Goal: Leave review/rating: Share an evaluation or opinion about a product, service, or content

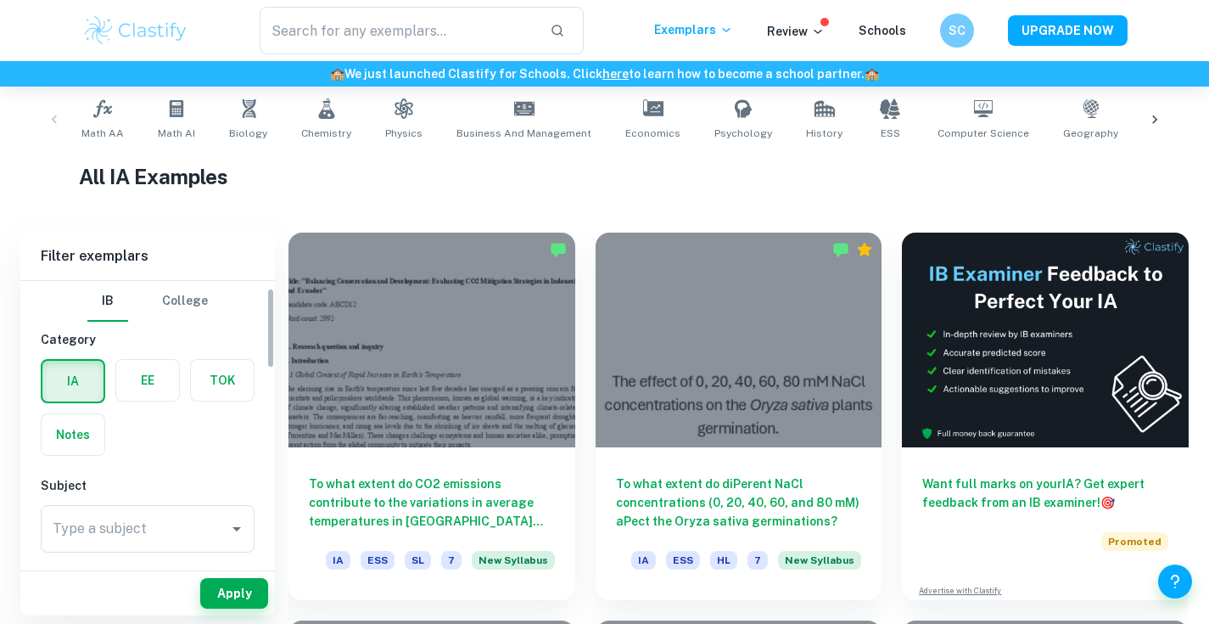
scroll to position [65, 0]
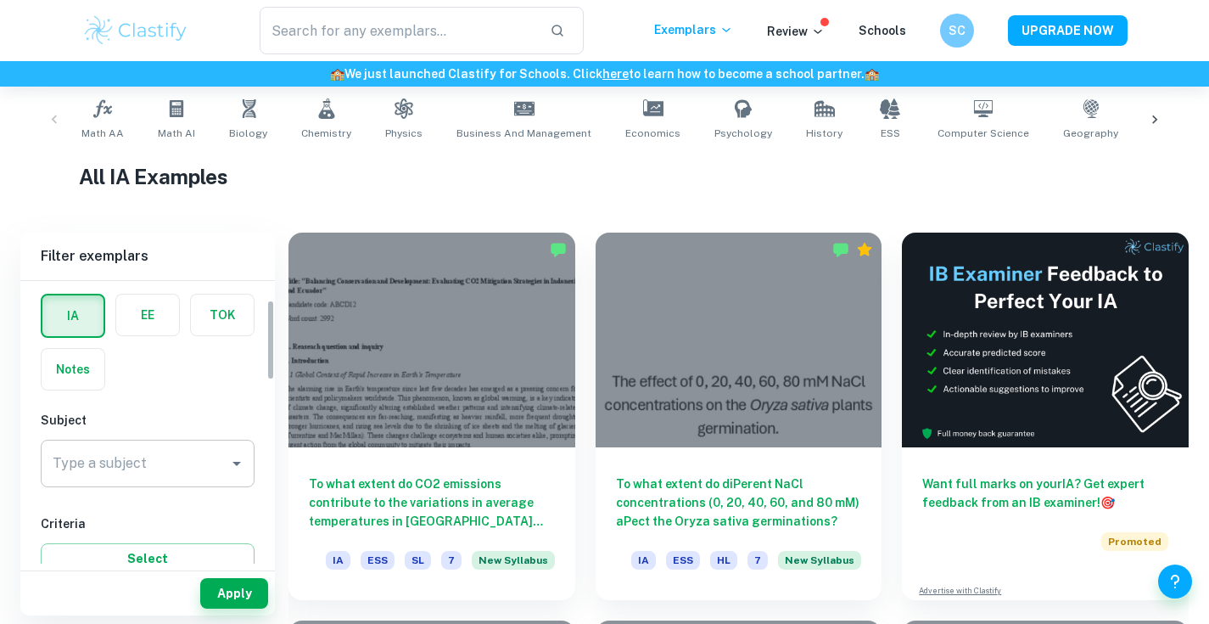
click at [160, 461] on input "Type a subject" at bounding box center [134, 463] width 173 height 32
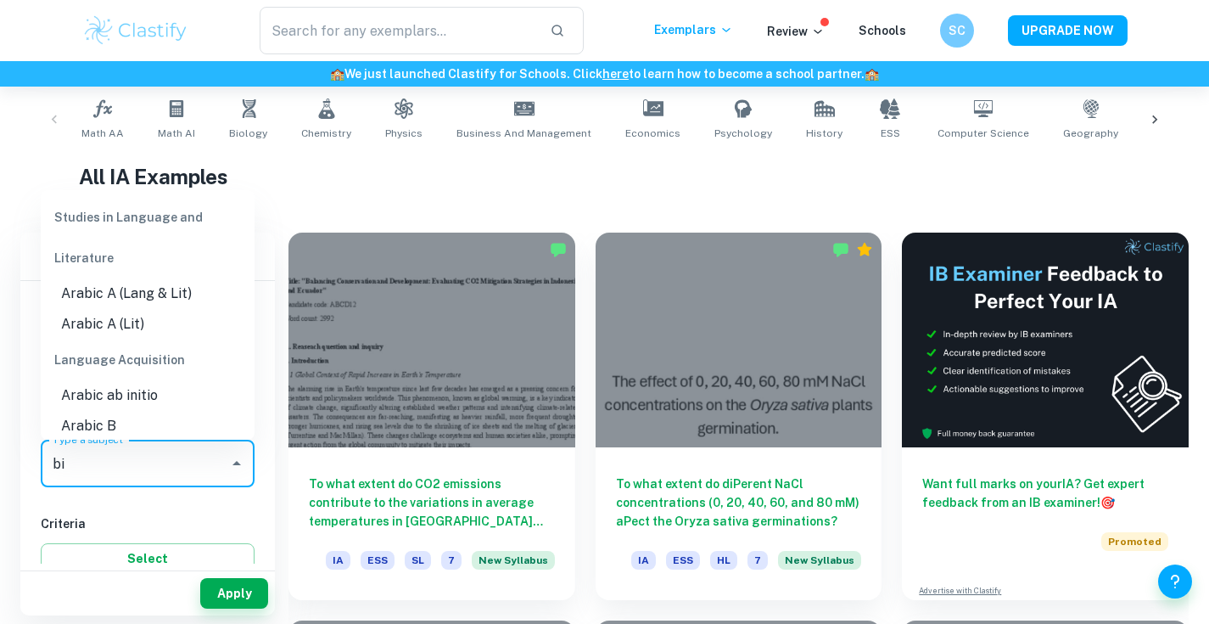
type input "bio"
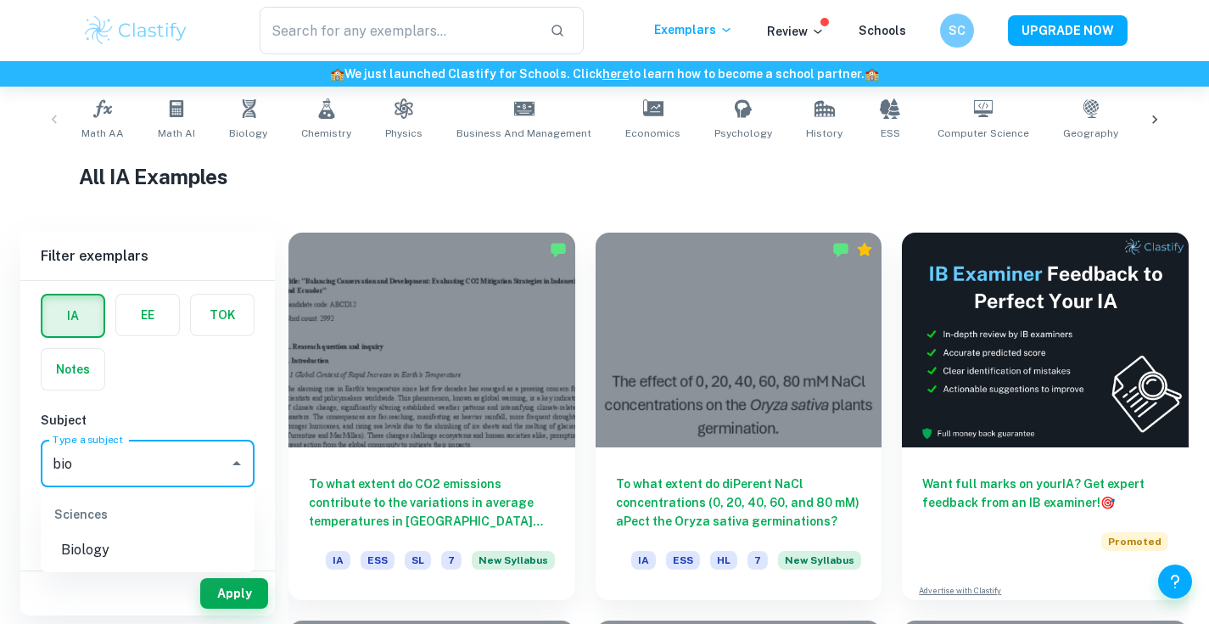
click at [171, 542] on li "Biology" at bounding box center [148, 550] width 214 height 31
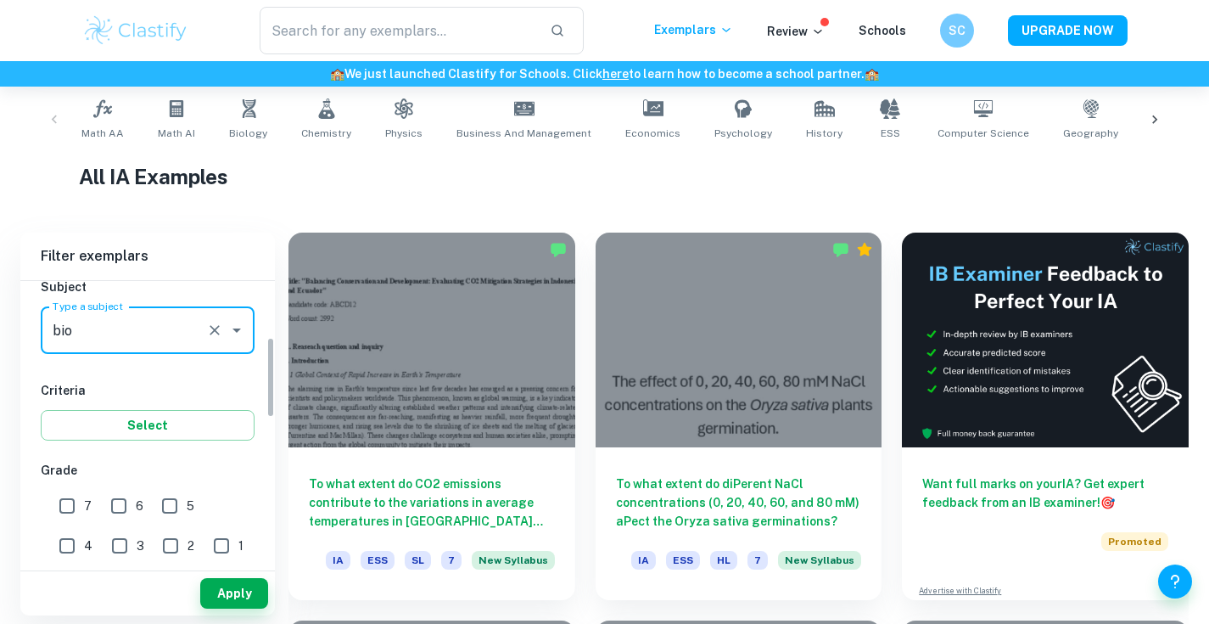
scroll to position [283, 0]
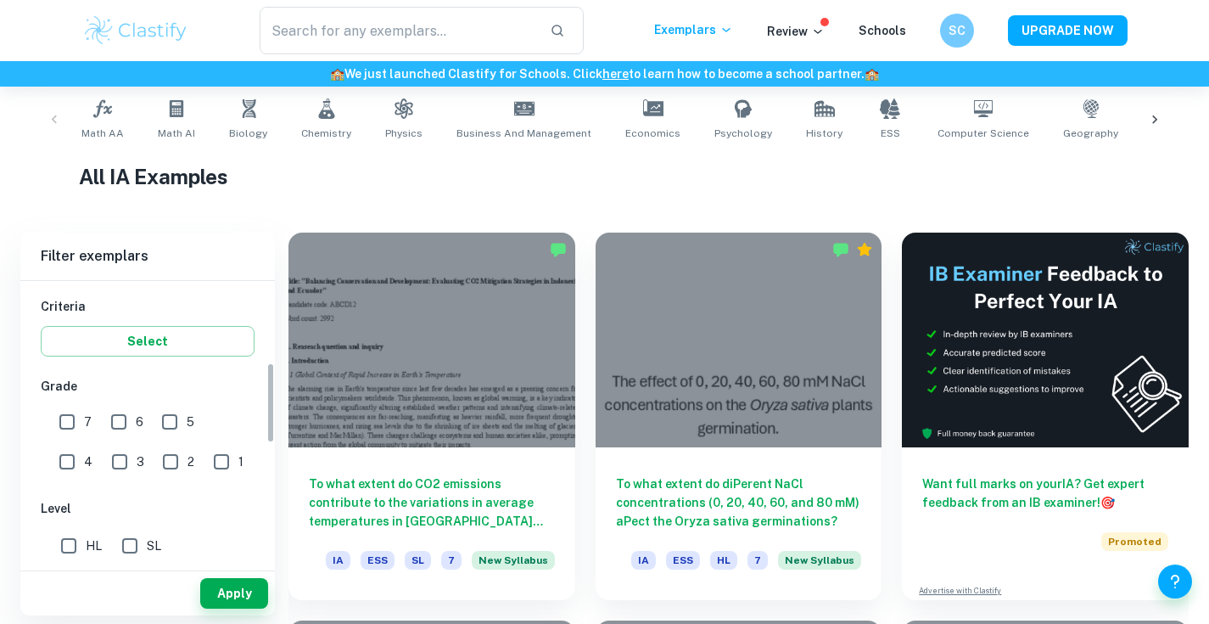
click at [70, 414] on input "7" at bounding box center [67, 422] width 34 height 34
checkbox input "true"
click at [67, 537] on input "HL" at bounding box center [69, 546] width 34 height 34
checkbox input "true"
click at [222, 581] on button "Apply" at bounding box center [234, 593] width 68 height 31
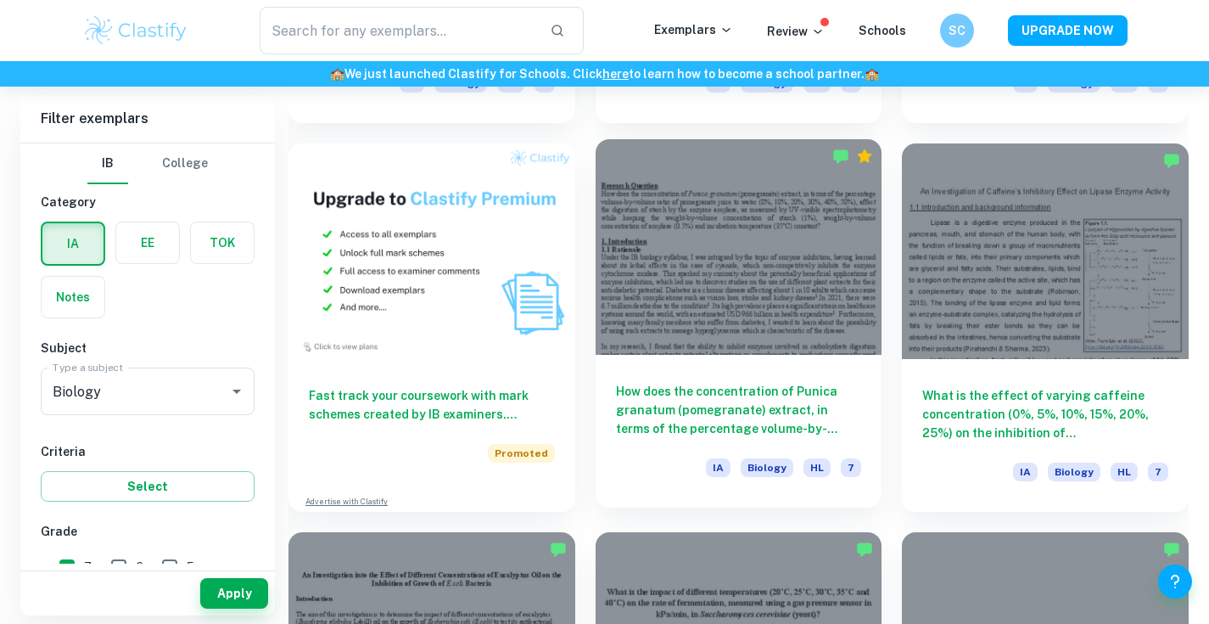
scroll to position [1206, 0]
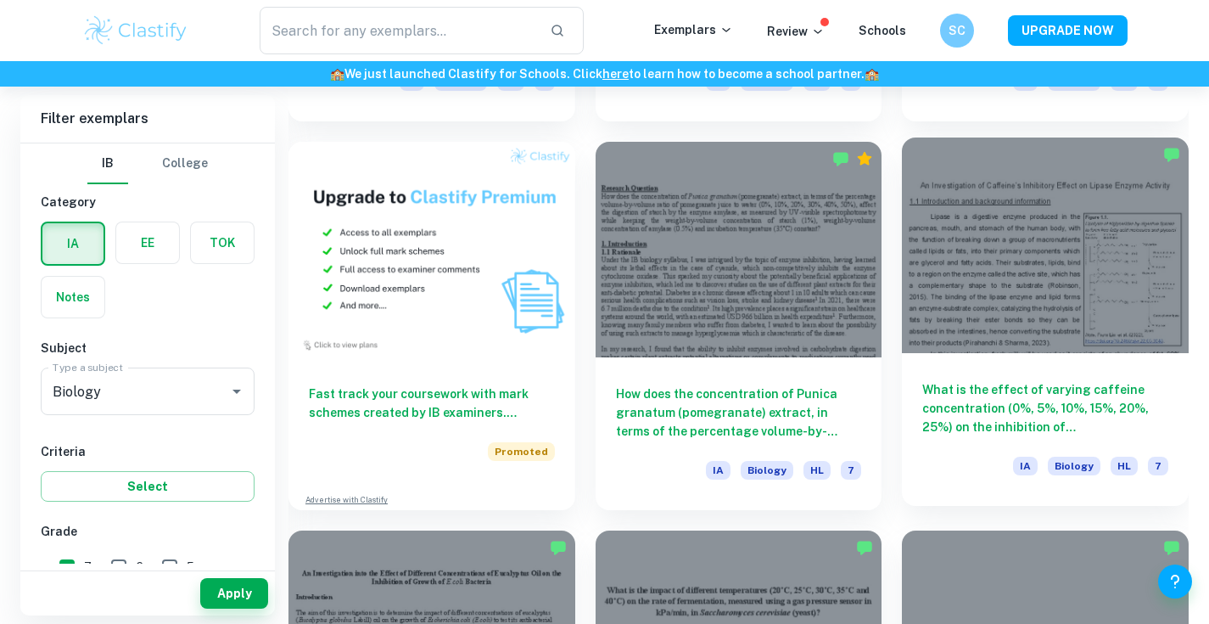
click at [1036, 282] on div at bounding box center [1045, 244] width 287 height 215
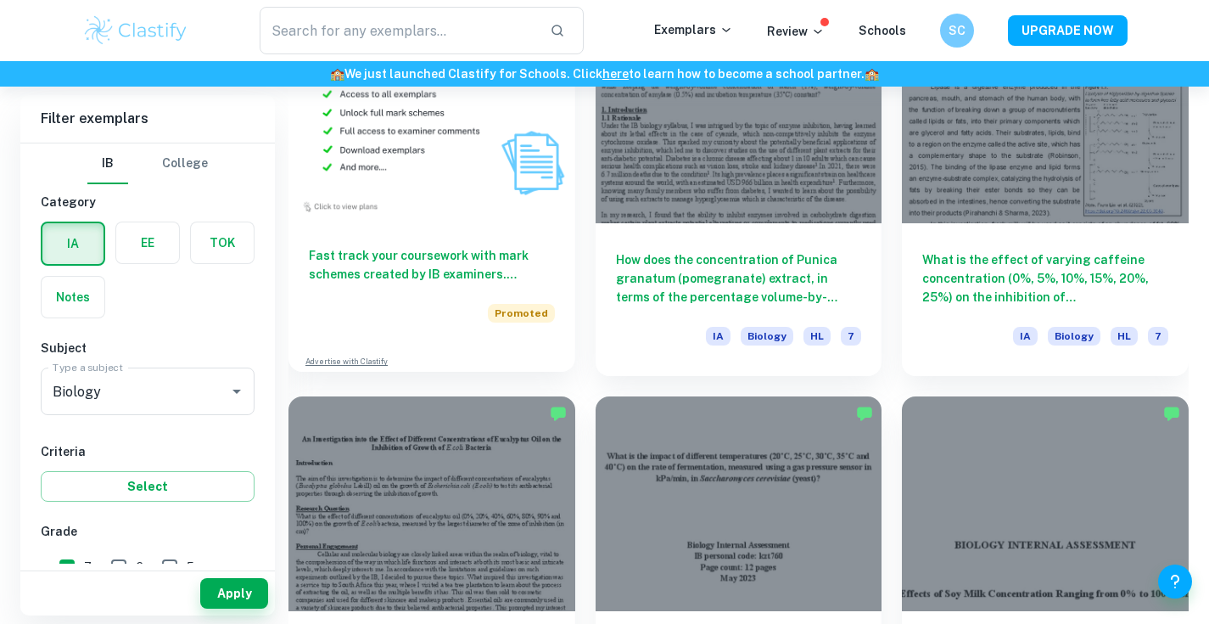
scroll to position [1345, 0]
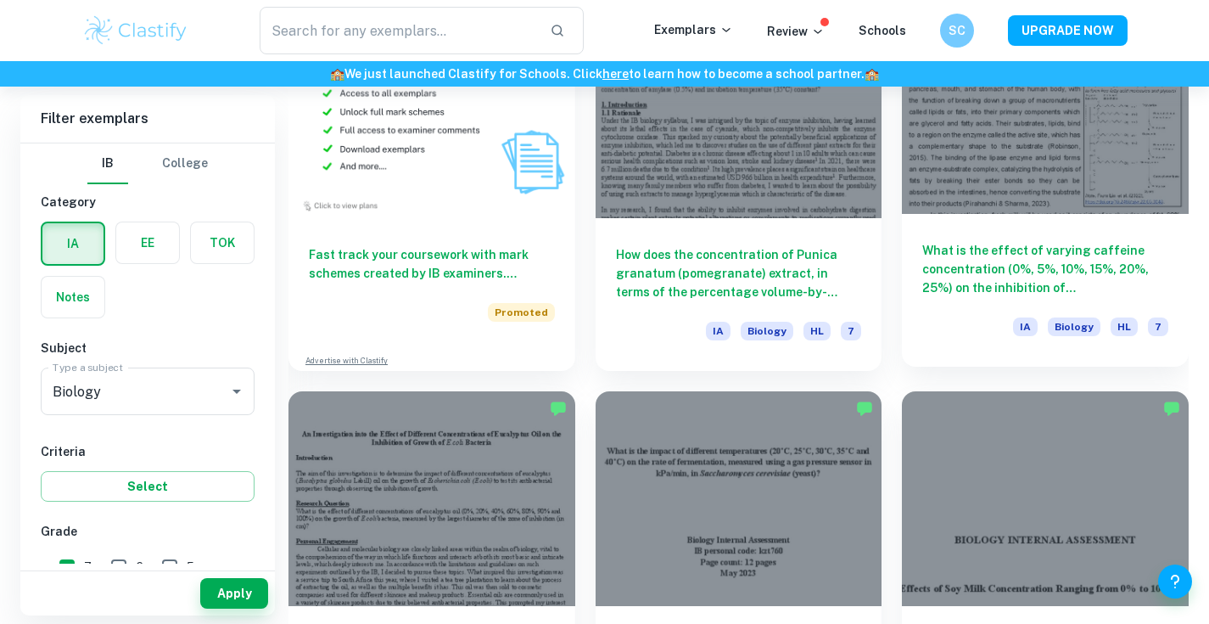
click at [947, 160] on div at bounding box center [1045, 105] width 287 height 215
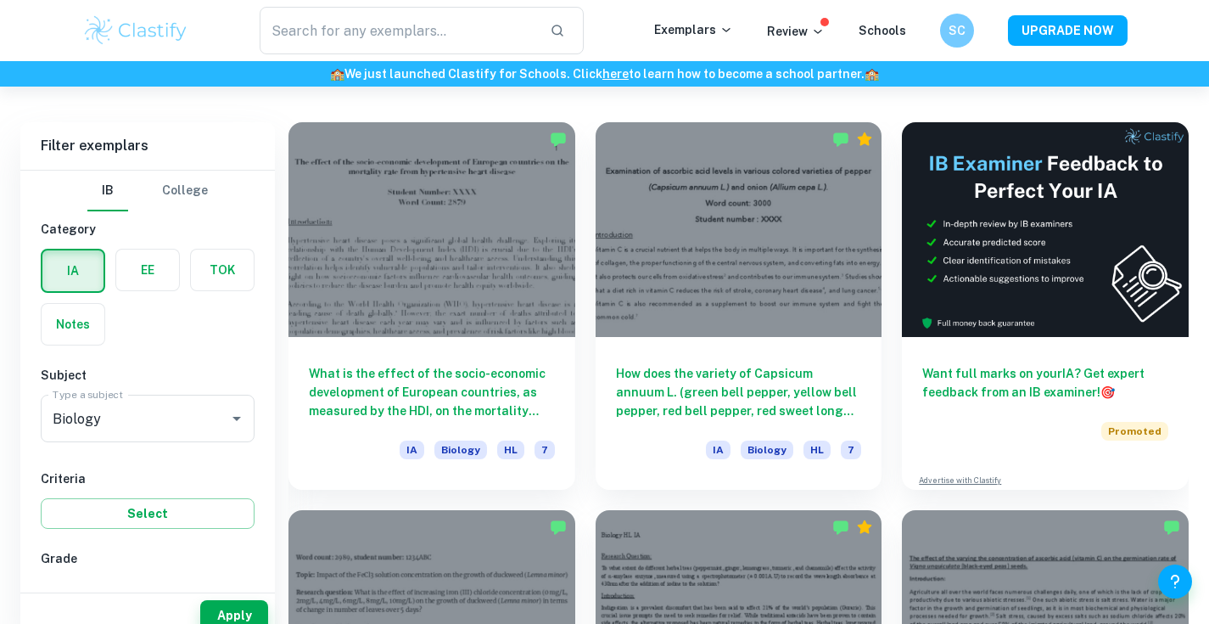
scroll to position [476, 0]
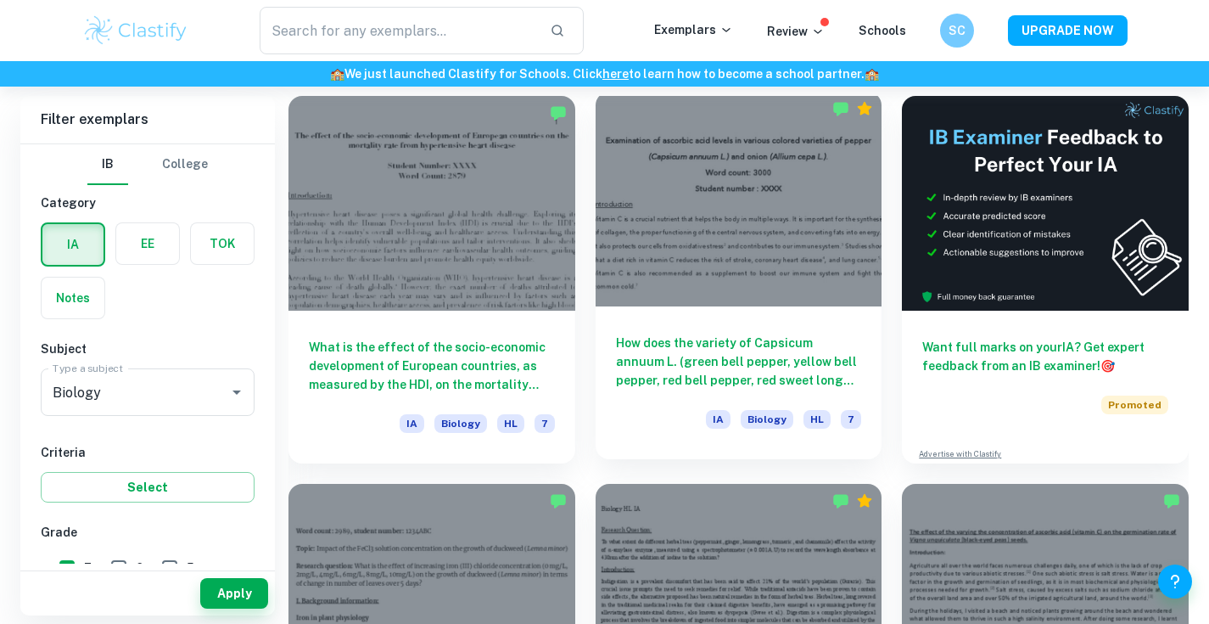
click at [711, 201] on div at bounding box center [739, 199] width 287 height 215
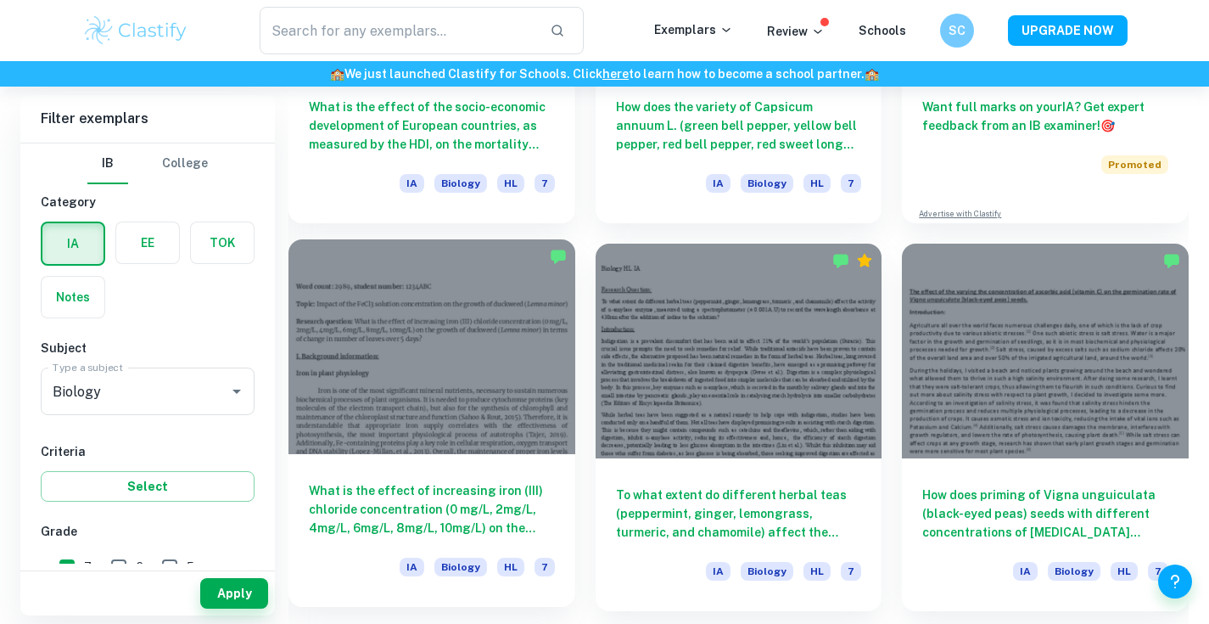
scroll to position [771, 0]
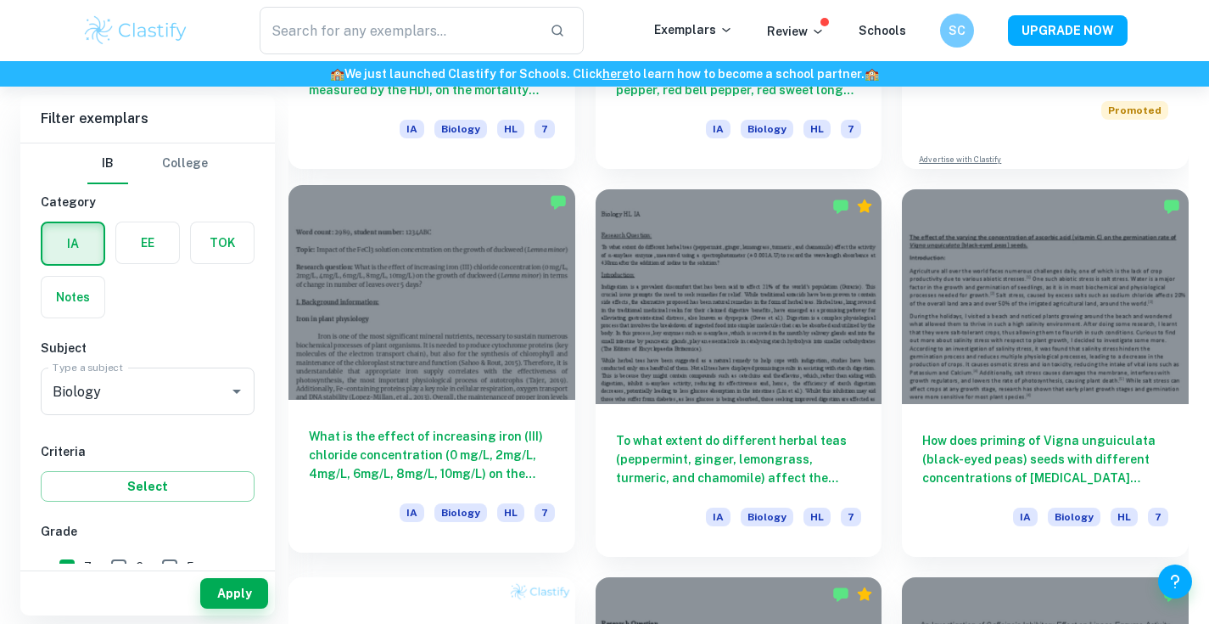
click at [458, 367] on div at bounding box center [432, 292] width 287 height 215
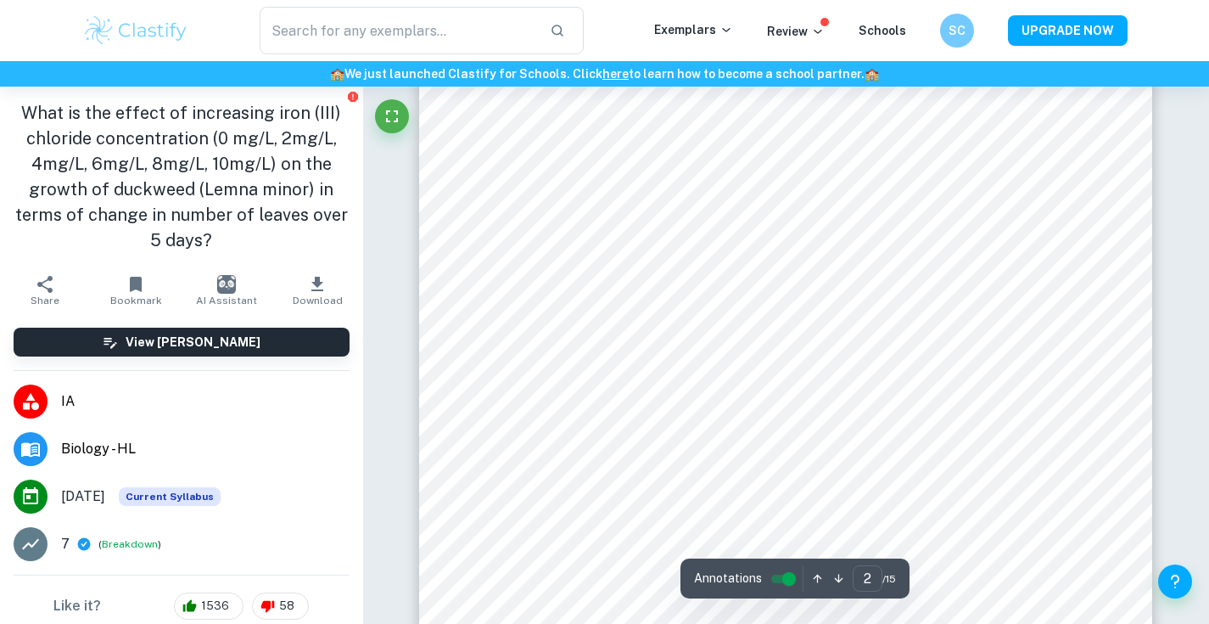
scroll to position [1427, 0]
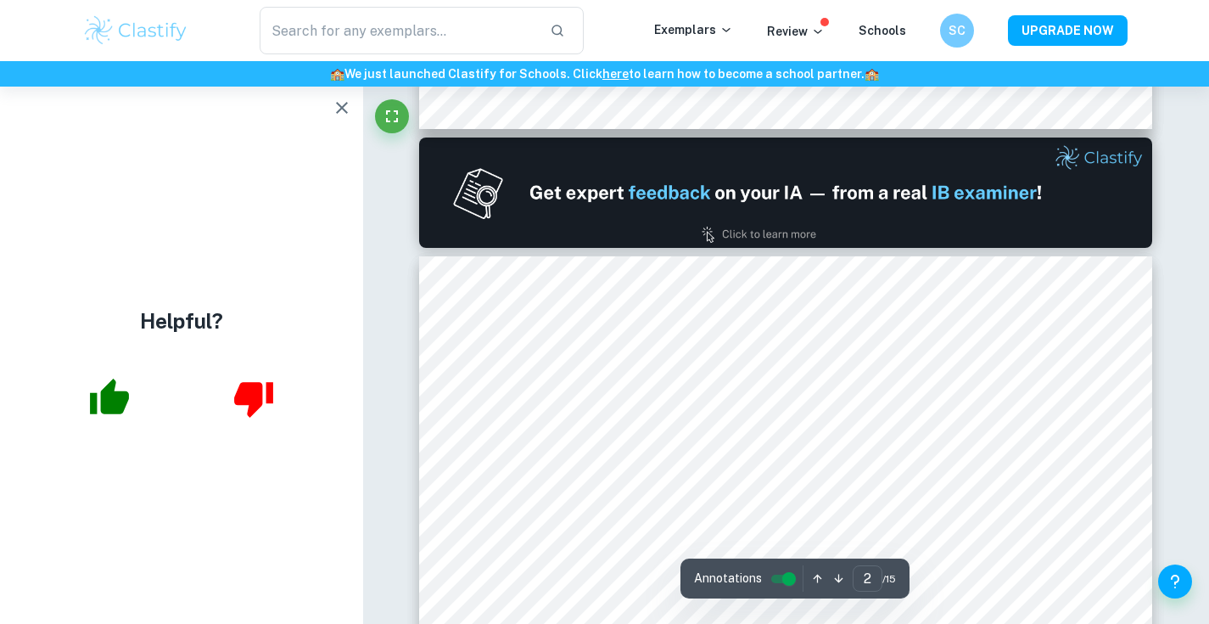
type input "1"
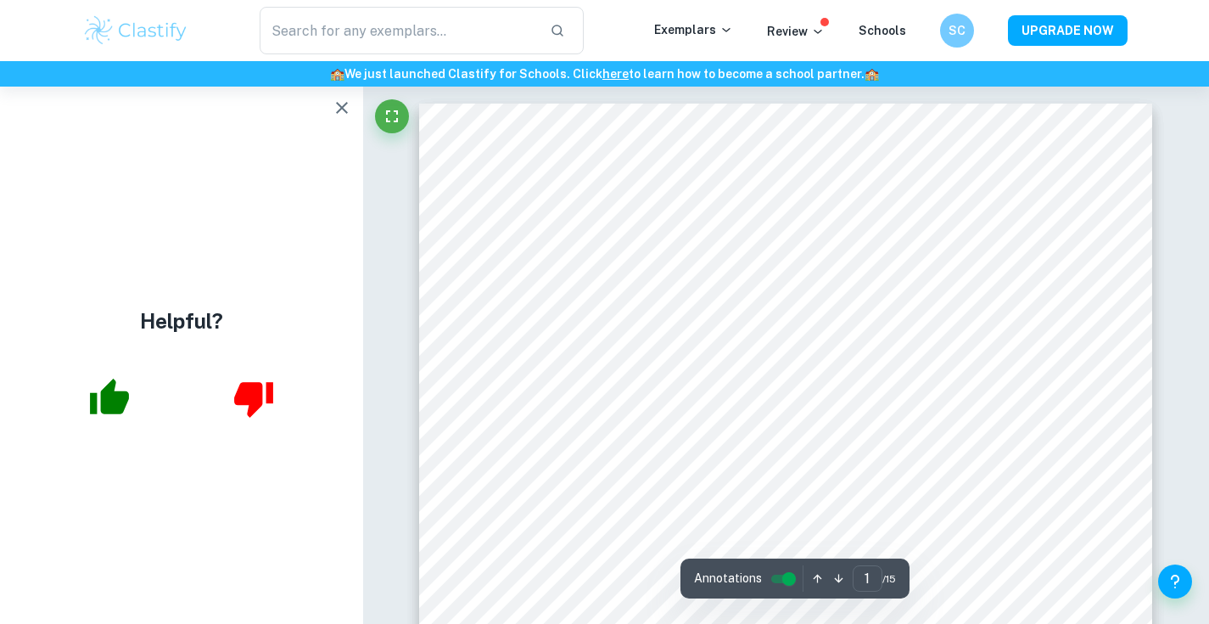
scroll to position [0, 0]
click at [121, 407] on icon "button" at bounding box center [109, 397] width 39 height 36
